Goal: Task Accomplishment & Management: Manage account settings

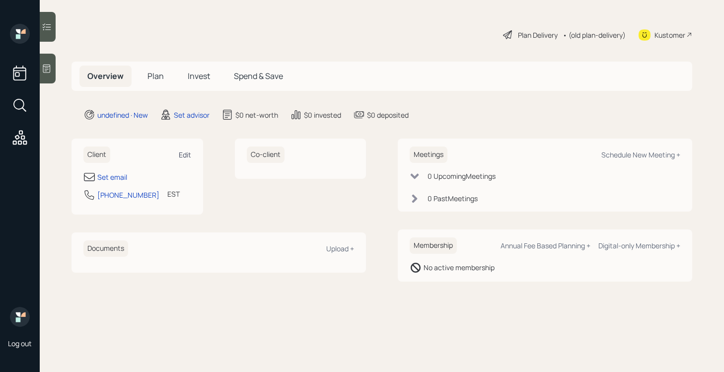
click at [183, 153] on div "Edit" at bounding box center [185, 154] width 12 height 9
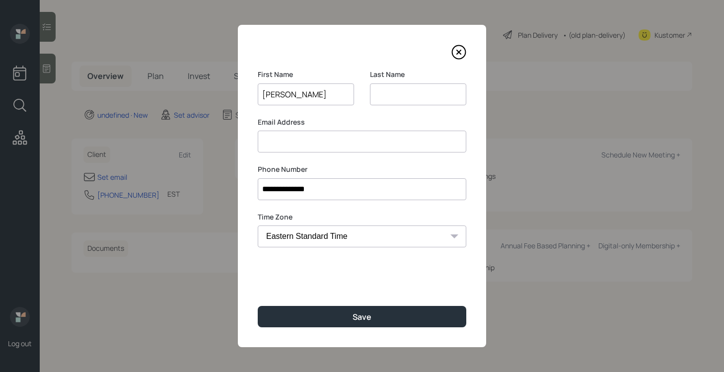
type input "[PERSON_NAME]"
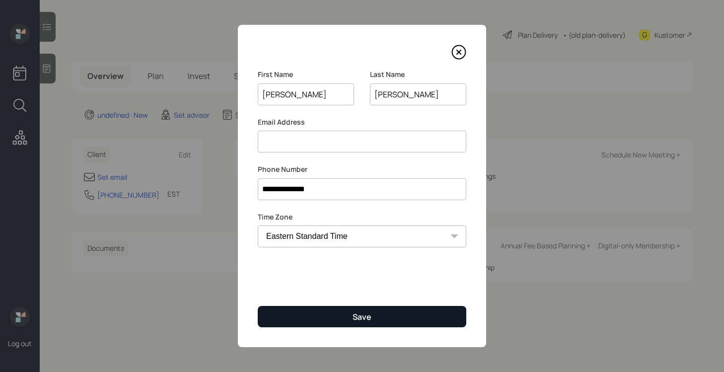
type input "[PERSON_NAME]"
click at [424, 316] on button "Save" at bounding box center [362, 316] width 209 height 21
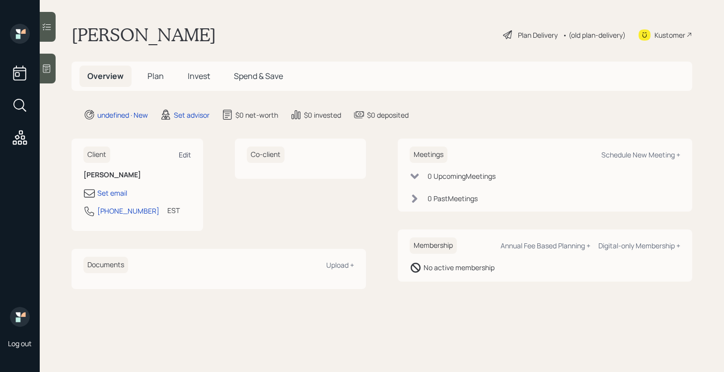
click at [184, 151] on div "Edit" at bounding box center [185, 154] width 12 height 9
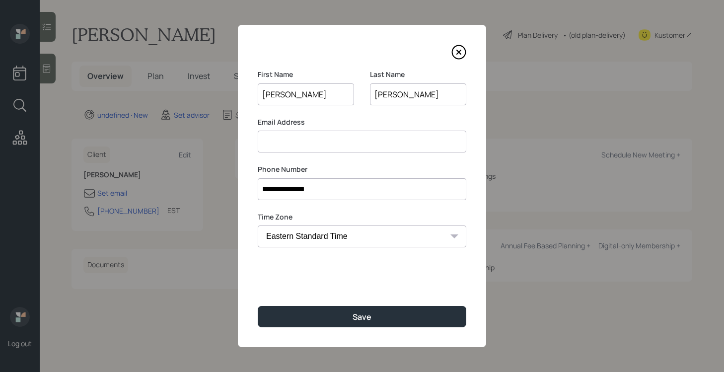
click at [343, 141] on input at bounding box center [362, 142] width 209 height 22
paste input "[EMAIL_ADDRESS][DOMAIN_NAME]"
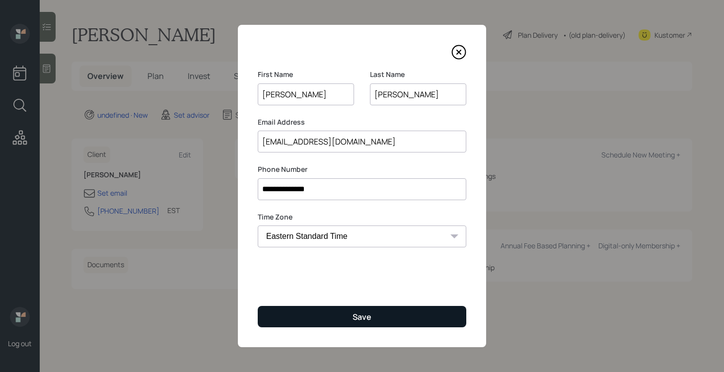
type input "[EMAIL_ADDRESS][DOMAIN_NAME]"
click at [368, 315] on div "Save" at bounding box center [362, 316] width 19 height 11
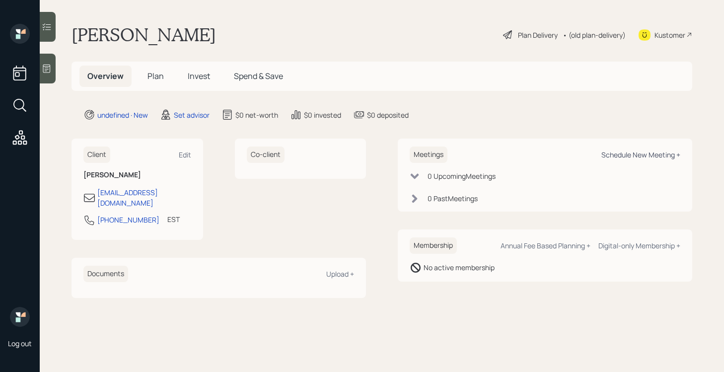
click at [622, 156] on div "Schedule New Meeting +" at bounding box center [640, 154] width 79 height 9
select select "round-[PERSON_NAME]"
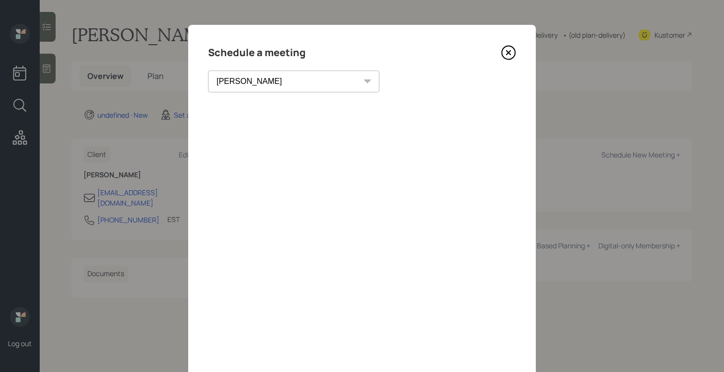
scroll to position [1, 0]
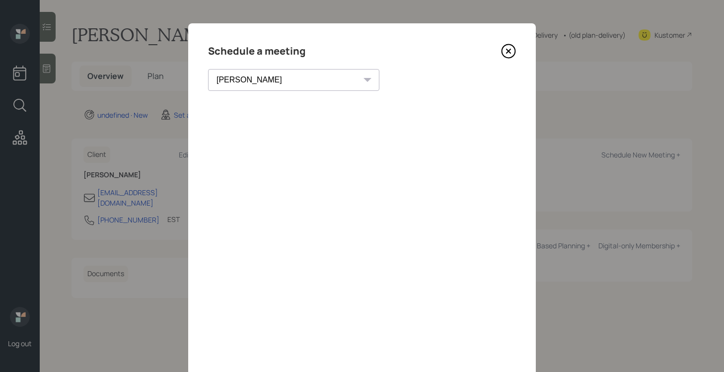
click at [509, 56] on icon at bounding box center [508, 51] width 15 height 15
